Goal: Information Seeking & Learning: Learn about a topic

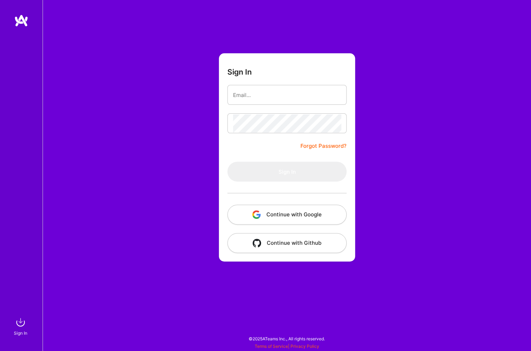
click at [273, 100] on input "email" at bounding box center [287, 95] width 108 height 18
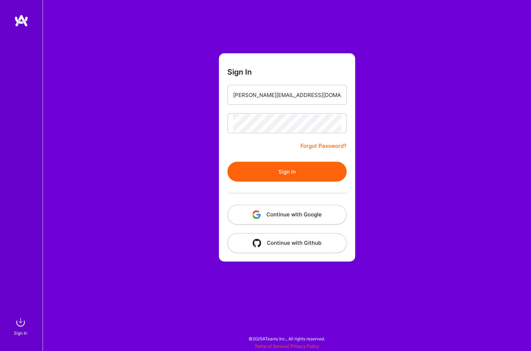
type input "[PERSON_NAME][EMAIL_ADDRESS][DOMAIN_NAME]"
click at [276, 176] on button "Sign In" at bounding box center [286, 171] width 119 height 20
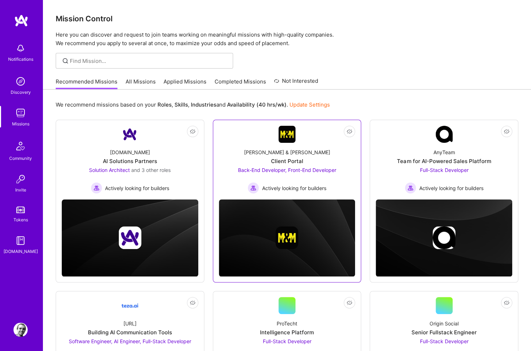
click at [327, 151] on div "[PERSON_NAME] & [PERSON_NAME] Client Portal Back-End Developer, Front-End Devel…" at bounding box center [287, 168] width 137 height 51
